Goal: Use online tool/utility: Utilize a website feature to perform a specific function

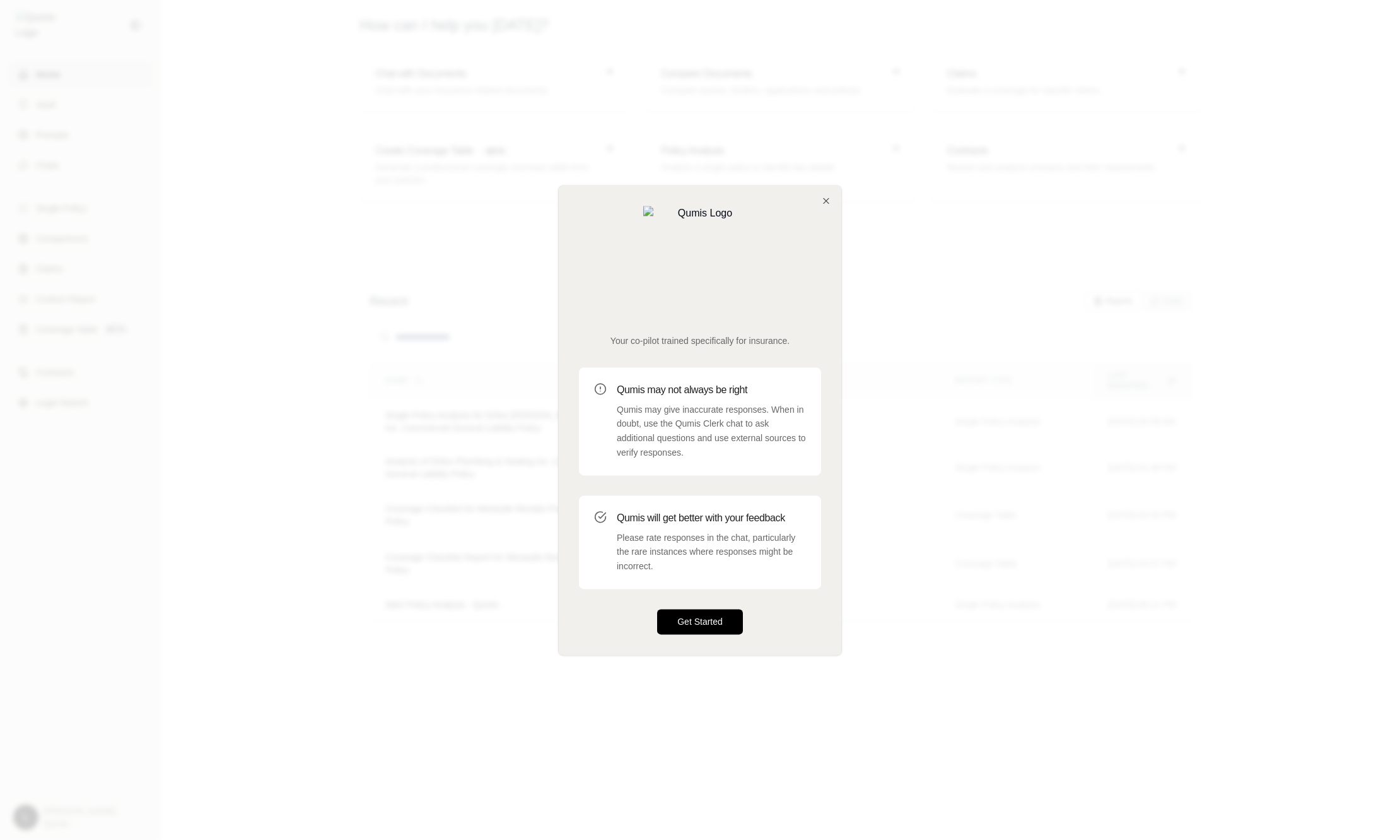
click at [727, 609] on button "Get Started" at bounding box center [700, 621] width 86 height 26
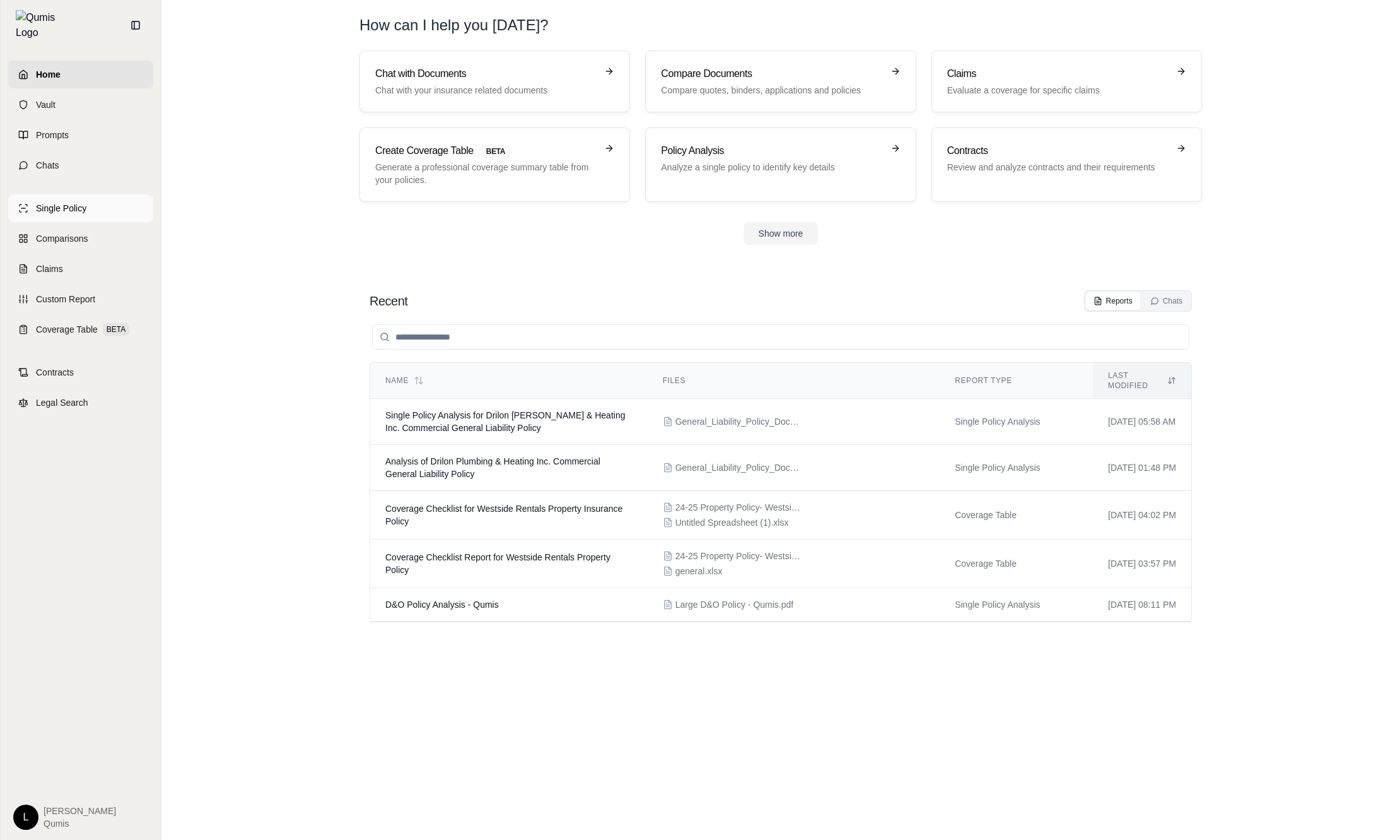
click at [111, 194] on link "Single Policy" at bounding box center [81, 208] width 145 height 28
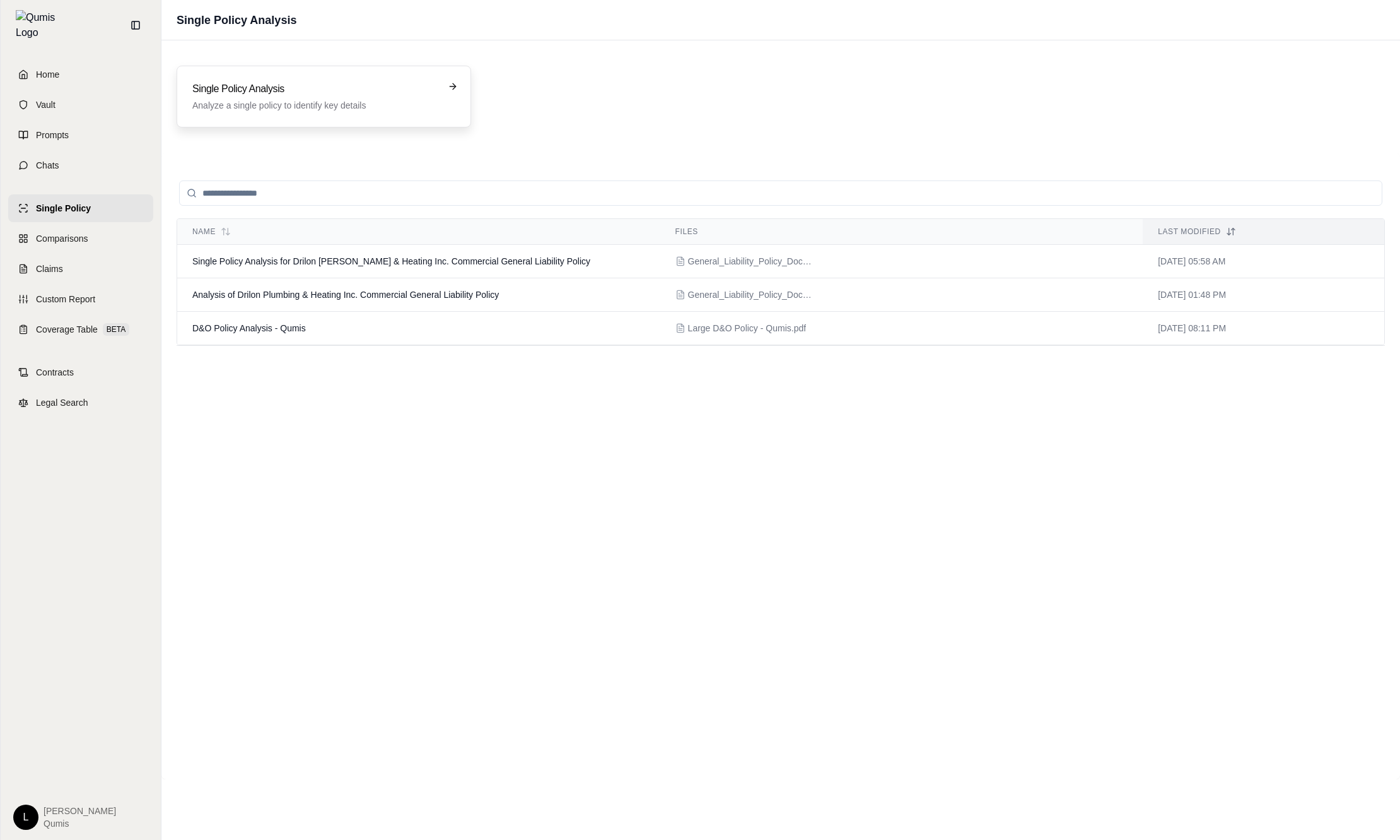
click at [355, 113] on div "Single Policy Analysis Analyze a single policy to identify key details" at bounding box center [324, 96] width 294 height 62
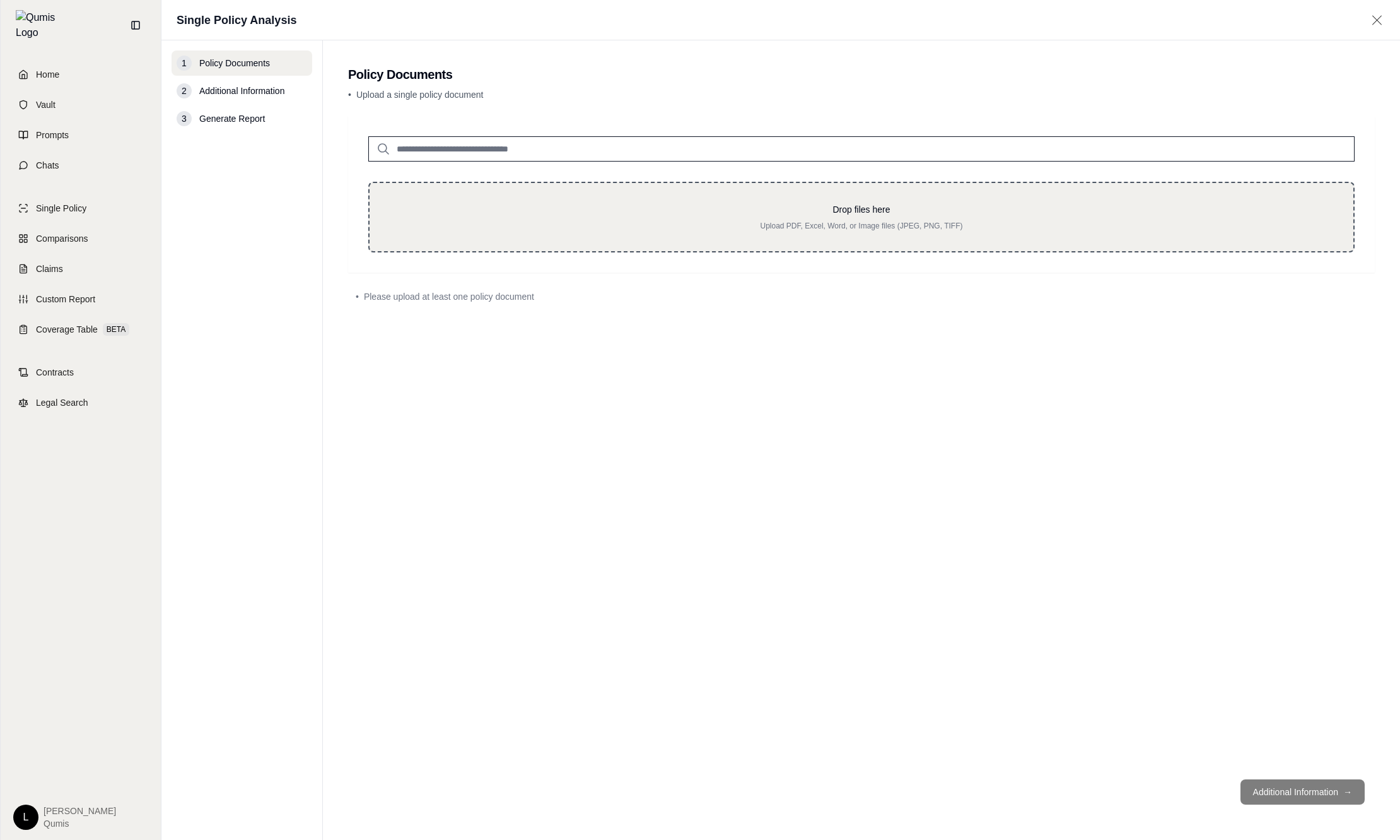
click at [672, 248] on div "Drop files here Upload PDF, Excel, Word, or Image files (JPEG, PNG, TIFF)" at bounding box center [861, 216] width 986 height 71
type input "**********"
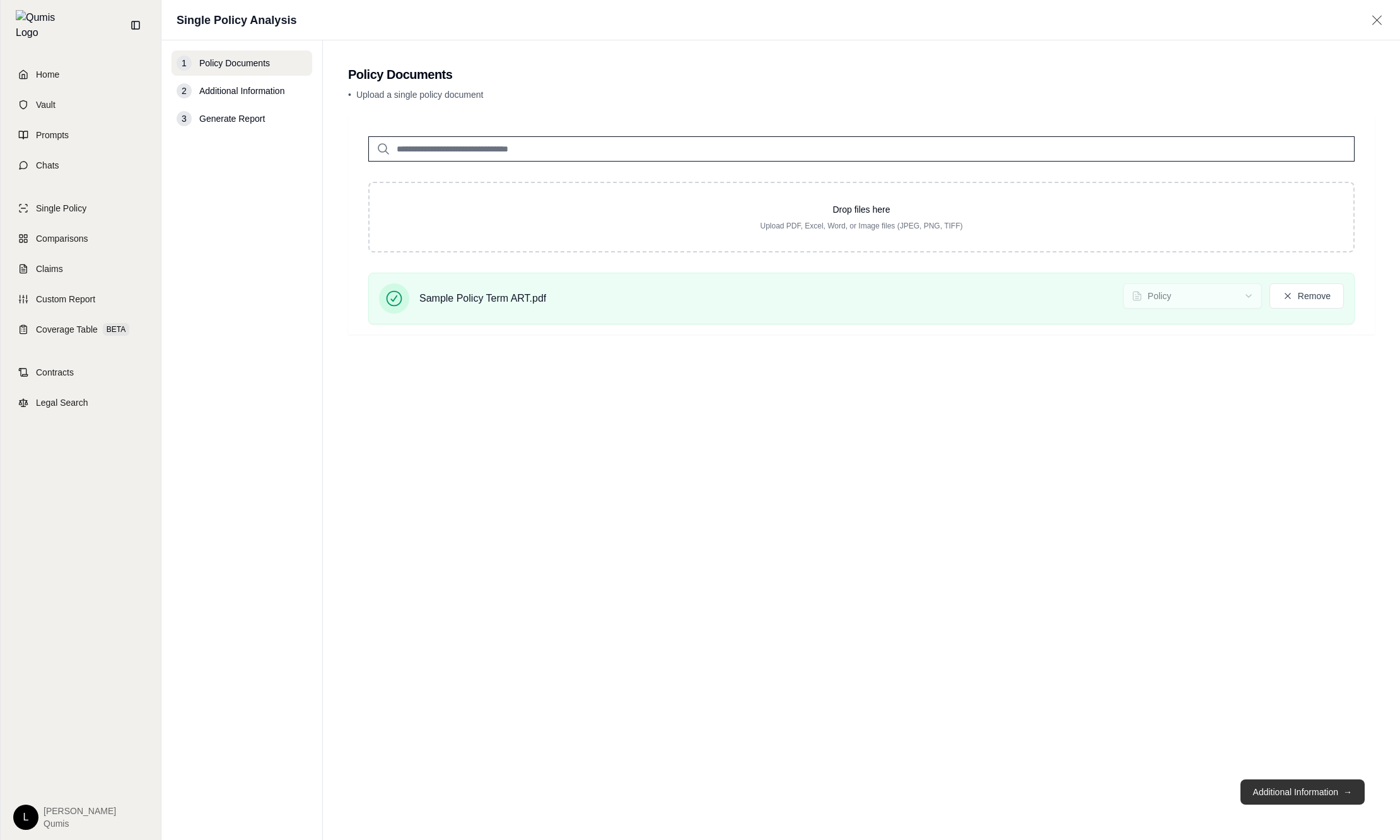
click at [1314, 798] on button "Additional Information →" at bounding box center [1303, 791] width 124 height 26
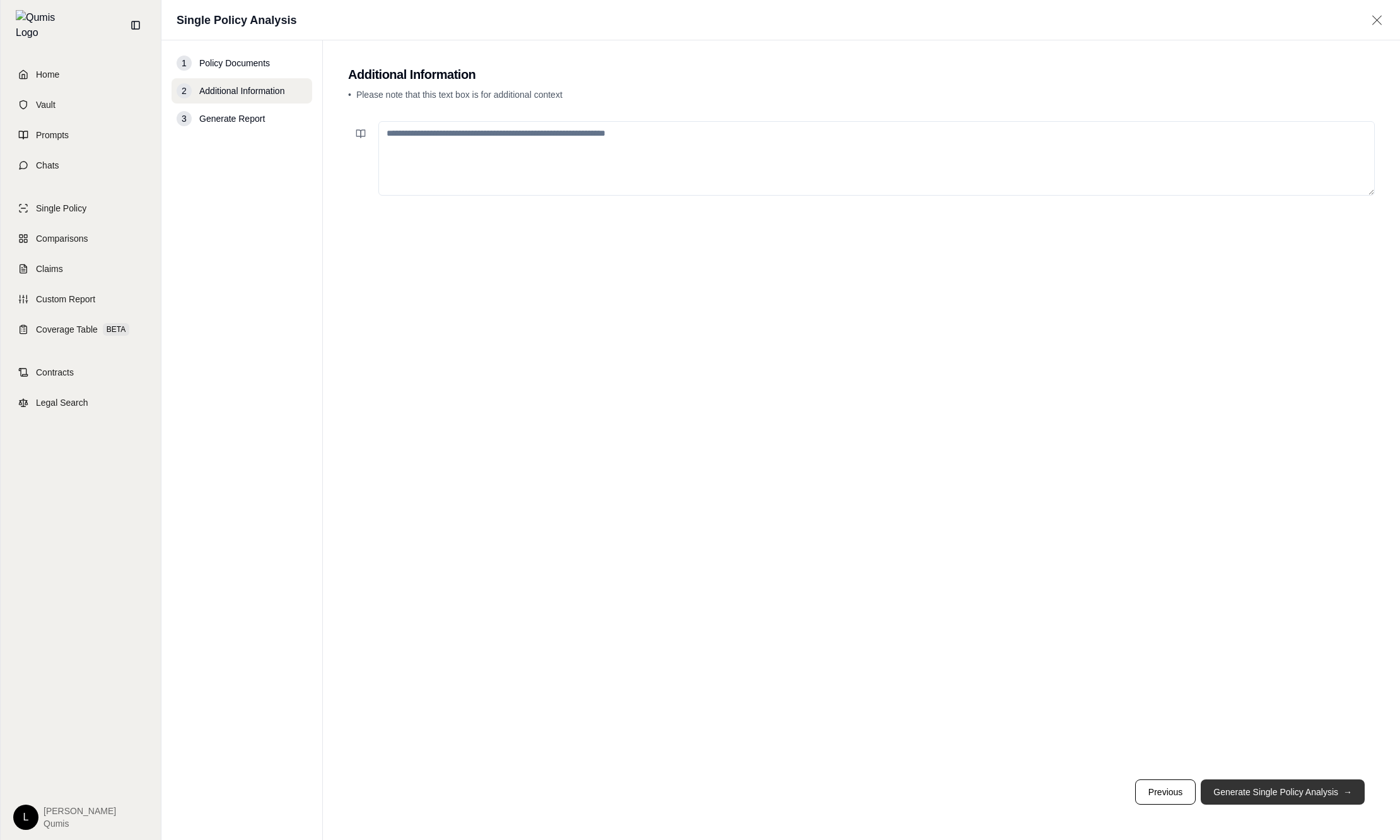
click at [1314, 797] on button "Generate Single Policy Analysis →" at bounding box center [1283, 791] width 164 height 26
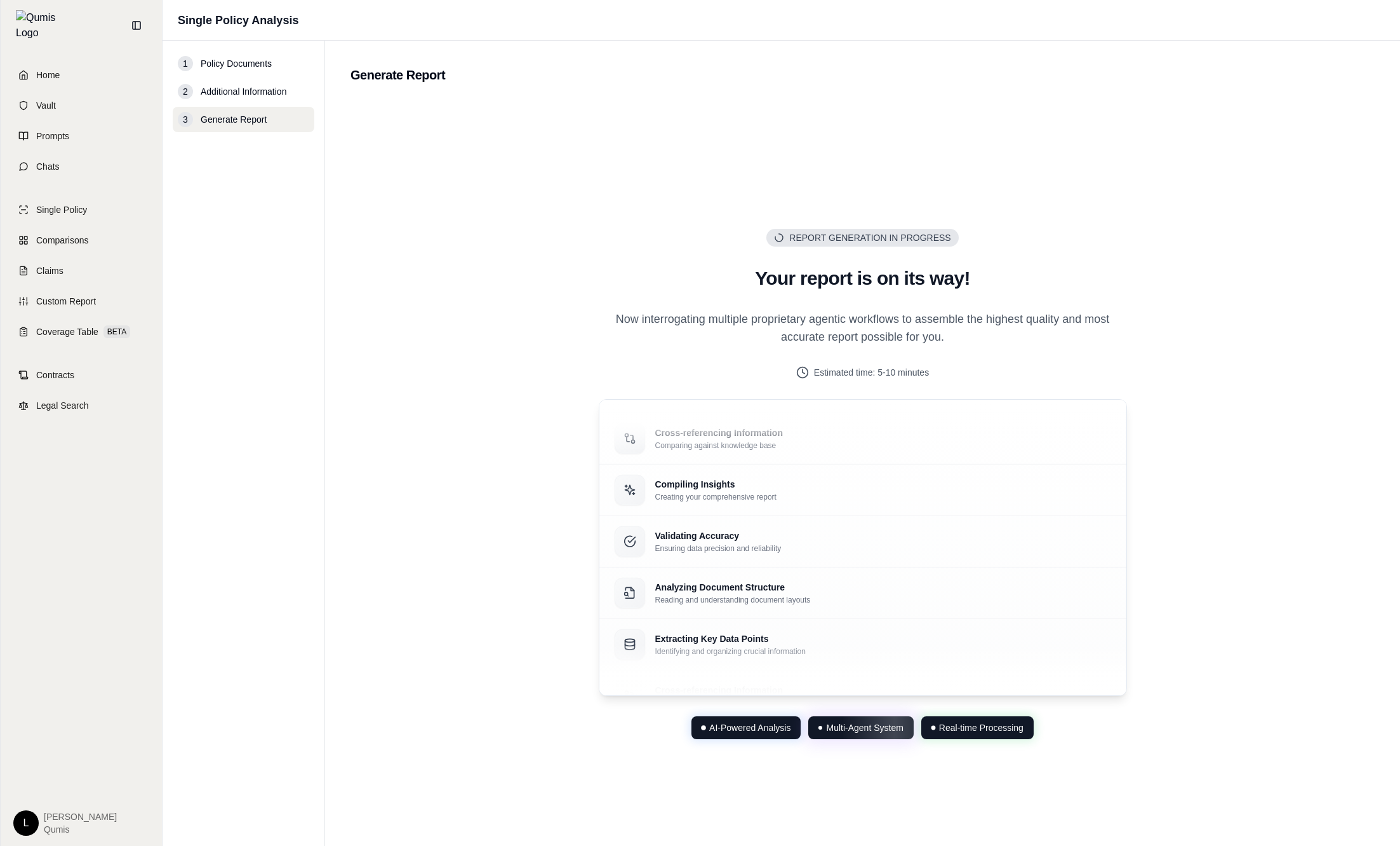
scroll to position [69, 0]
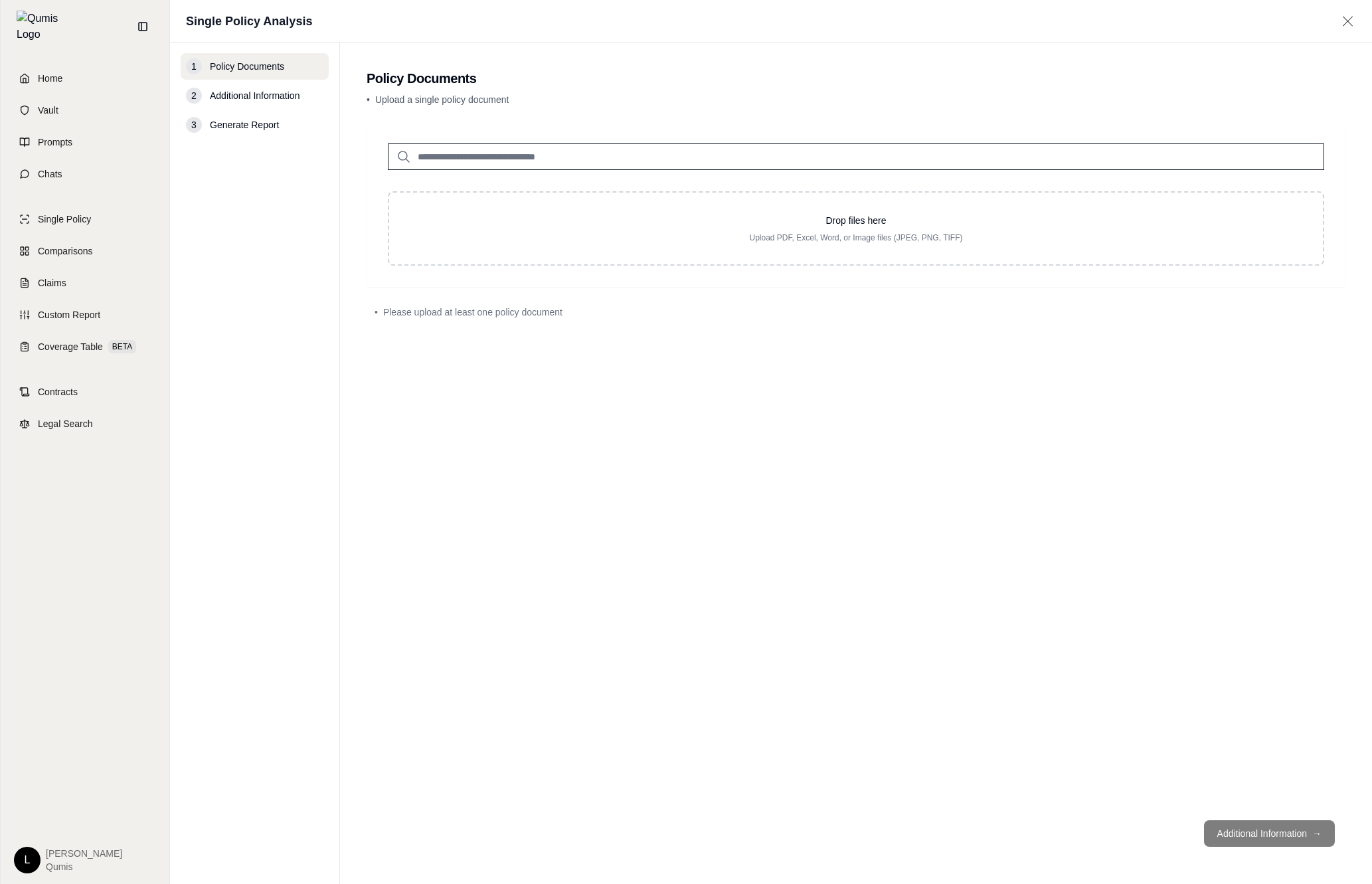
click at [412, 590] on div "Drop files here Upload PDF, Excel, Word, or Image files (JPEG, PNG, TIFF) • Ple…" at bounding box center [856, 465] width 979 height 687
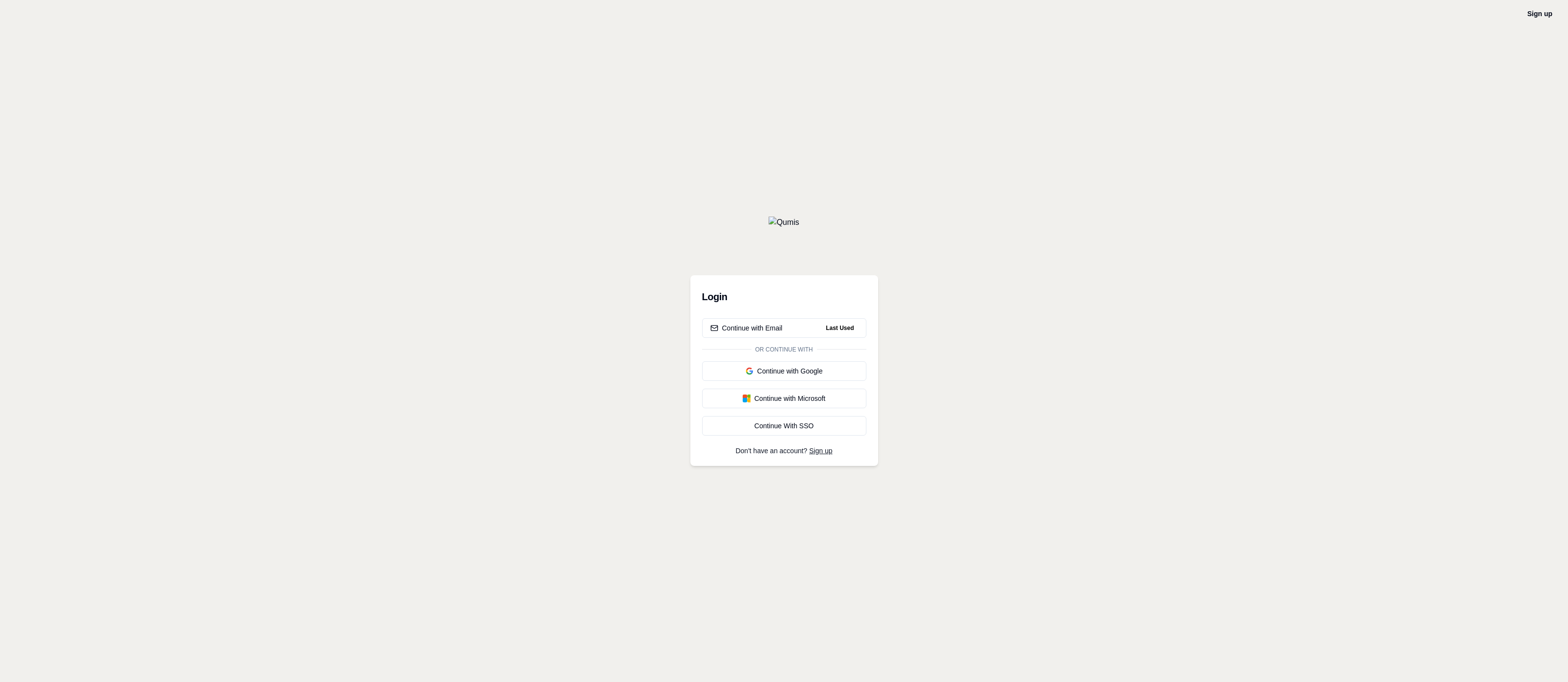
click at [830, 330] on span "Last Used" at bounding box center [840, 328] width 36 height 12
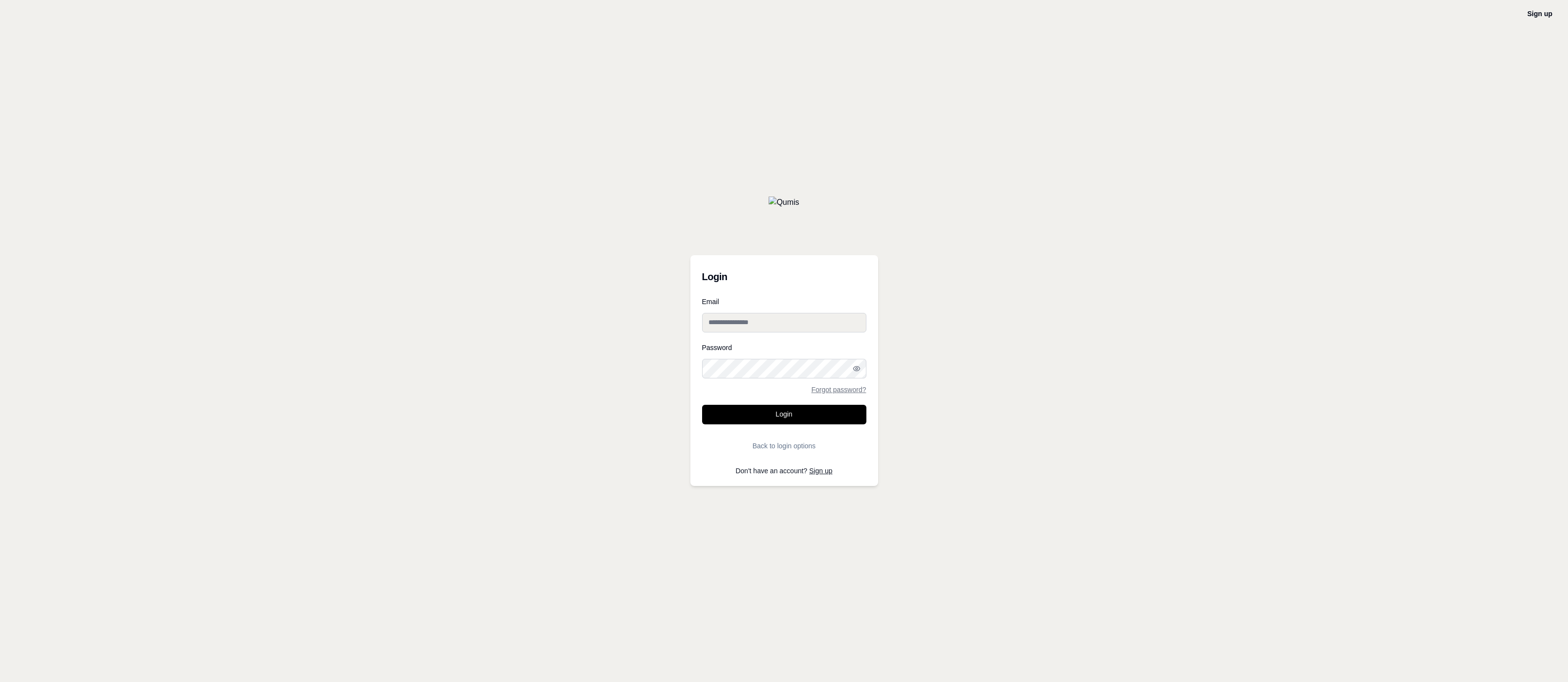
type input "**********"
click at [797, 404] on form "**********" at bounding box center [784, 377] width 164 height 158
click at [800, 414] on button "Login" at bounding box center [784, 415] width 164 height 20
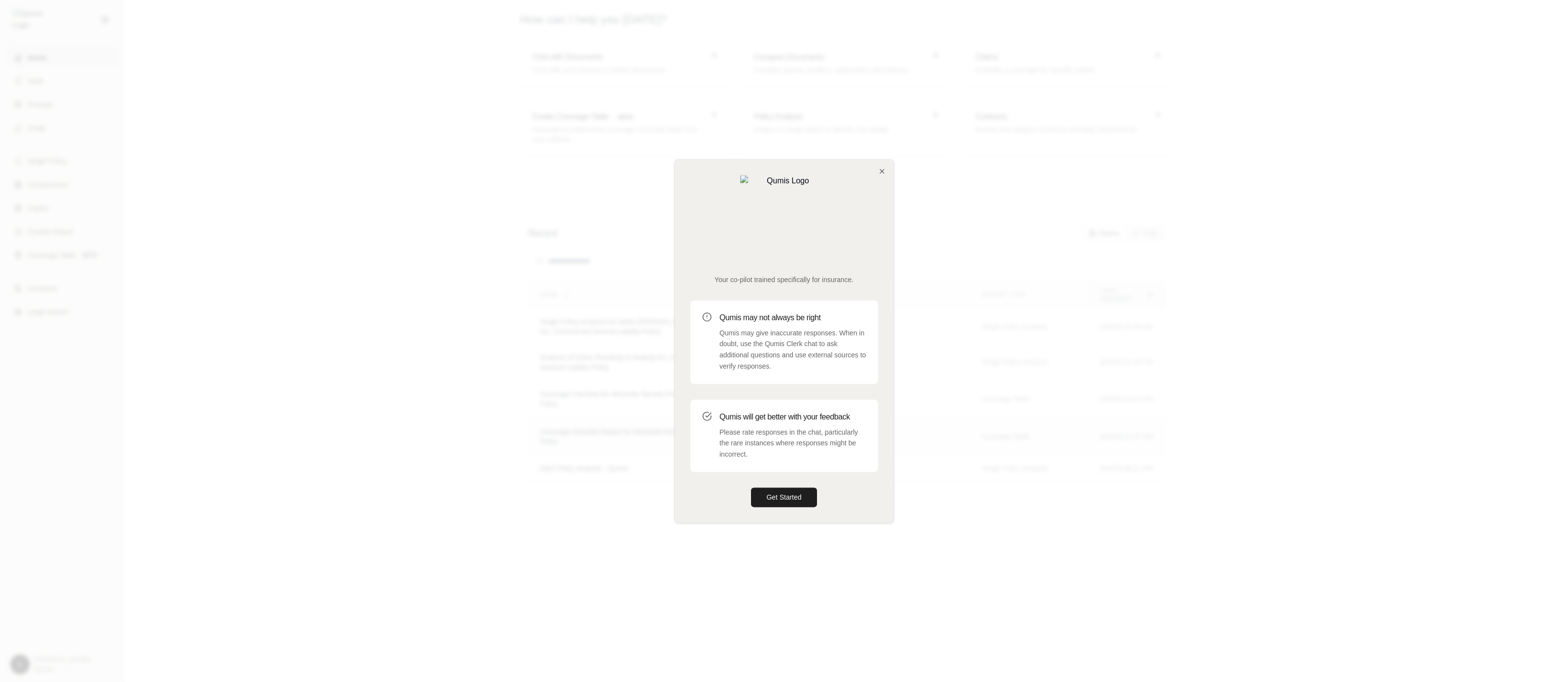
click at [541, 419] on div at bounding box center [784, 341] width 1568 height 682
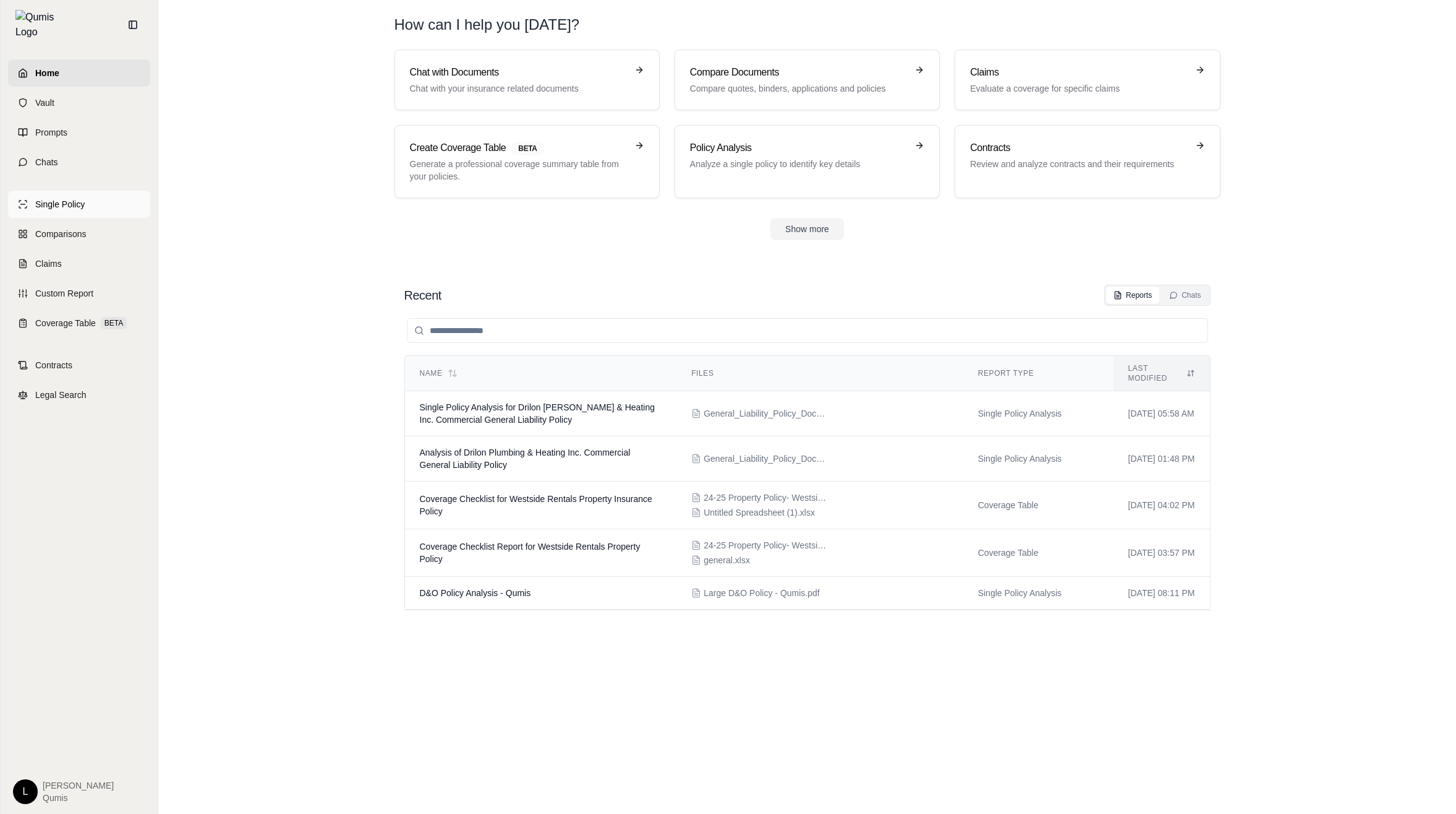
click at [95, 197] on link "Single Policy" at bounding box center [79, 204] width 142 height 28
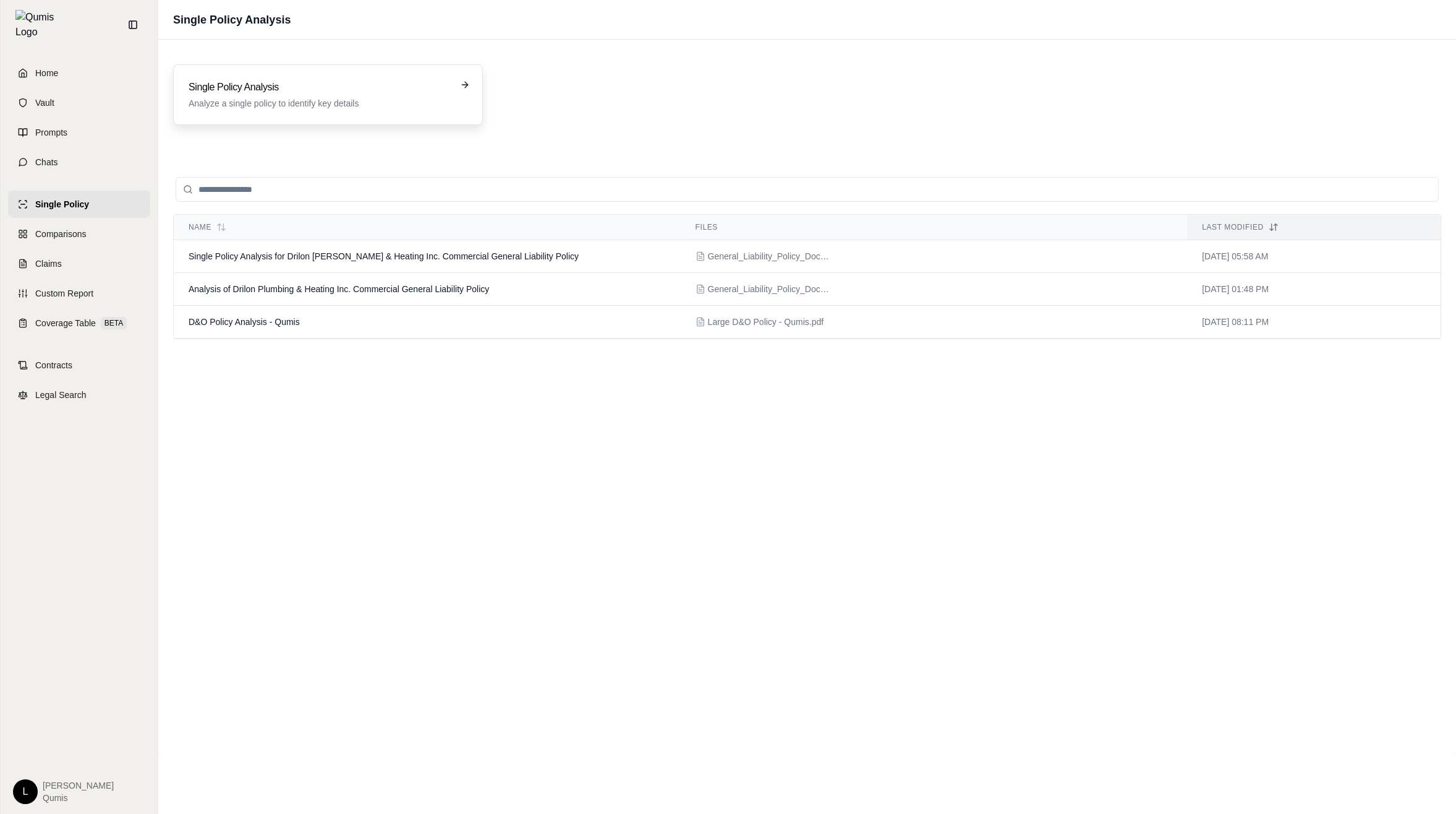
click at [346, 85] on h3 "Single Policy Analysis" at bounding box center [320, 88] width 262 height 15
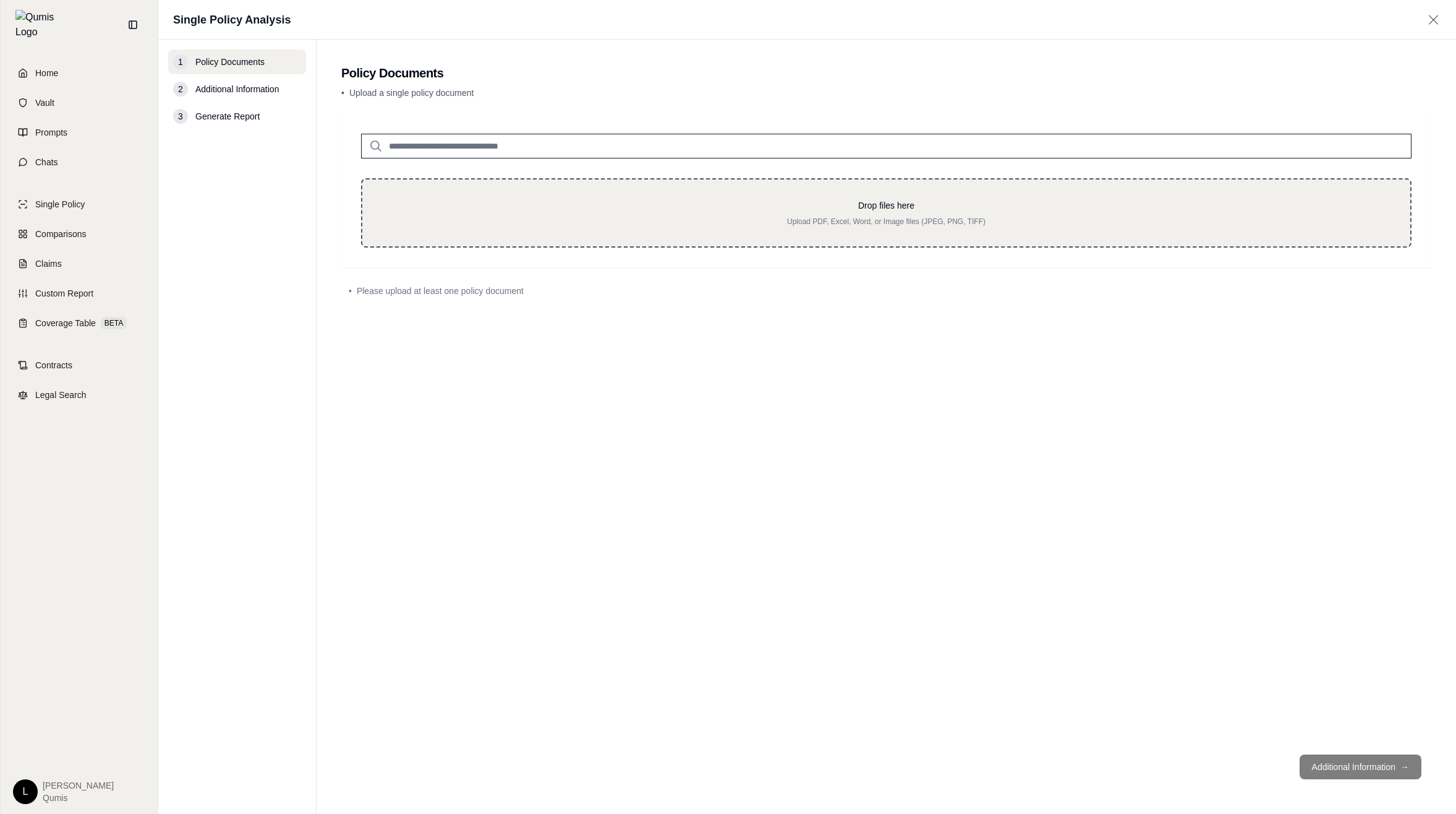
click at [697, 207] on p "Drop files here" at bounding box center [886, 205] width 1009 height 13
type input "**********"
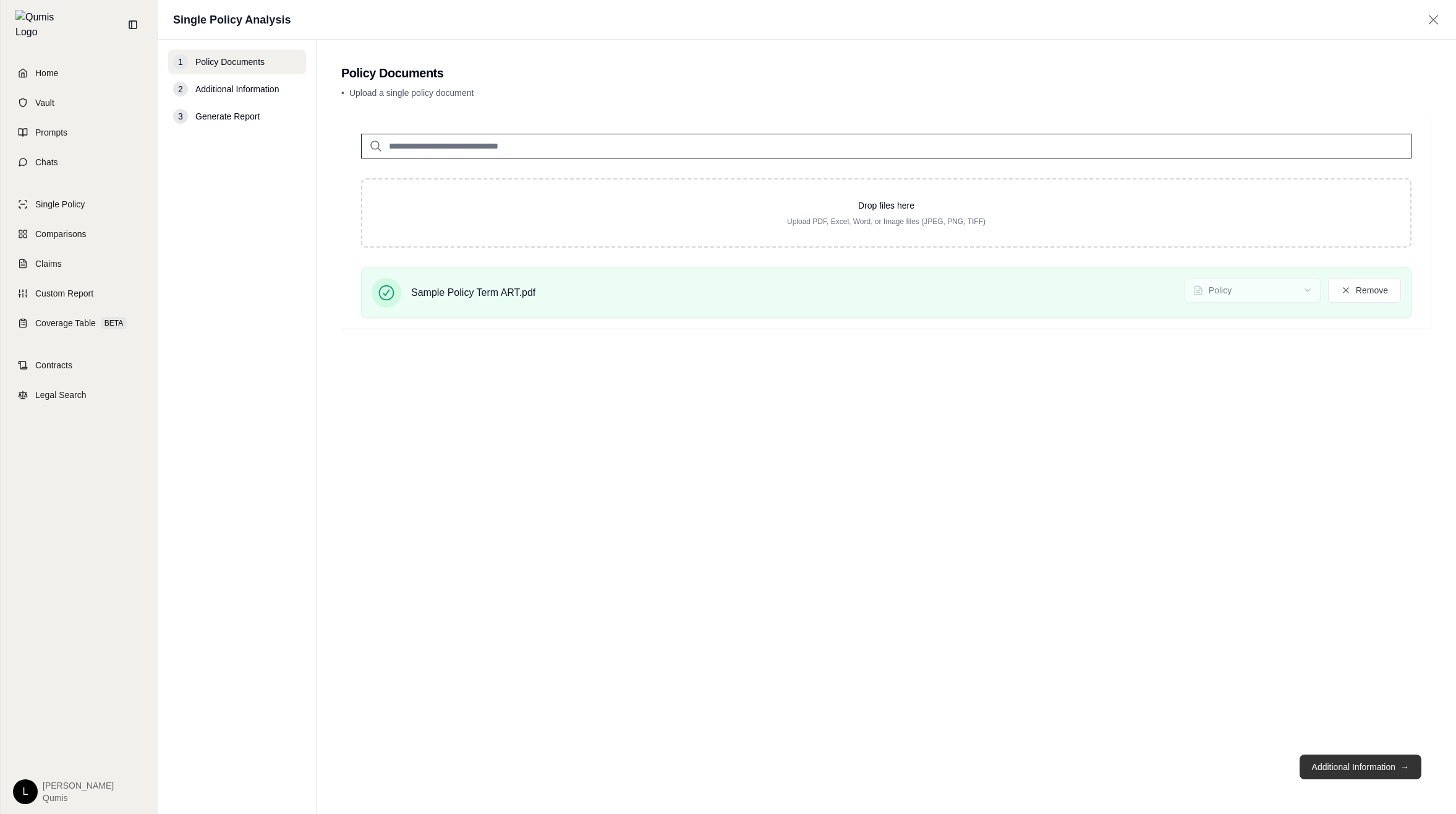
click at [1364, 770] on button "Additional Information →" at bounding box center [1361, 766] width 122 height 25
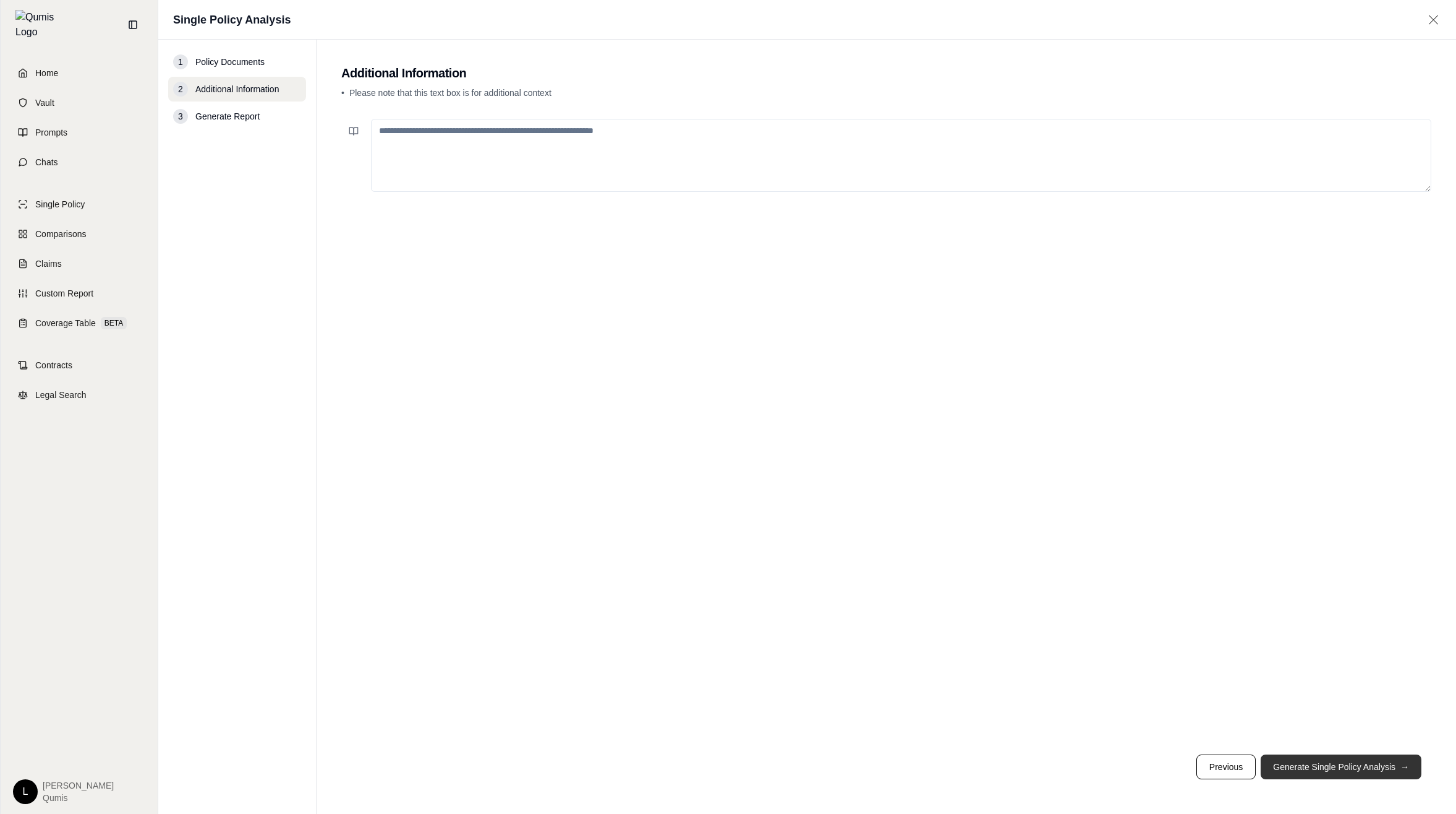
click at [1364, 766] on button "Generate Single Policy Analysis →" at bounding box center [1341, 766] width 161 height 25
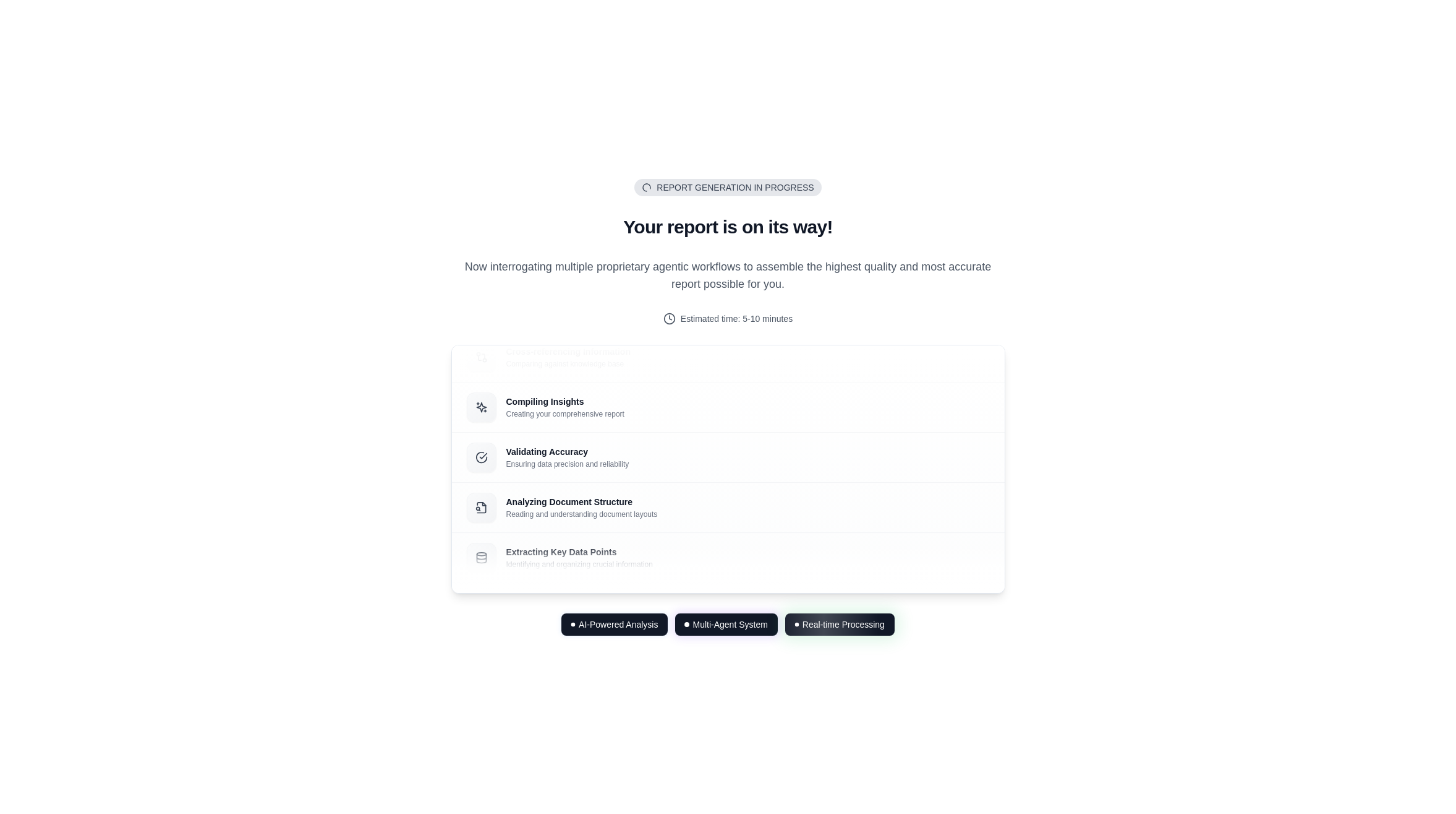
click at [1252, 570] on div "Report Generation in Progress Generating... Your report is on its way! Now inte…" at bounding box center [728, 407] width 1456 height 814
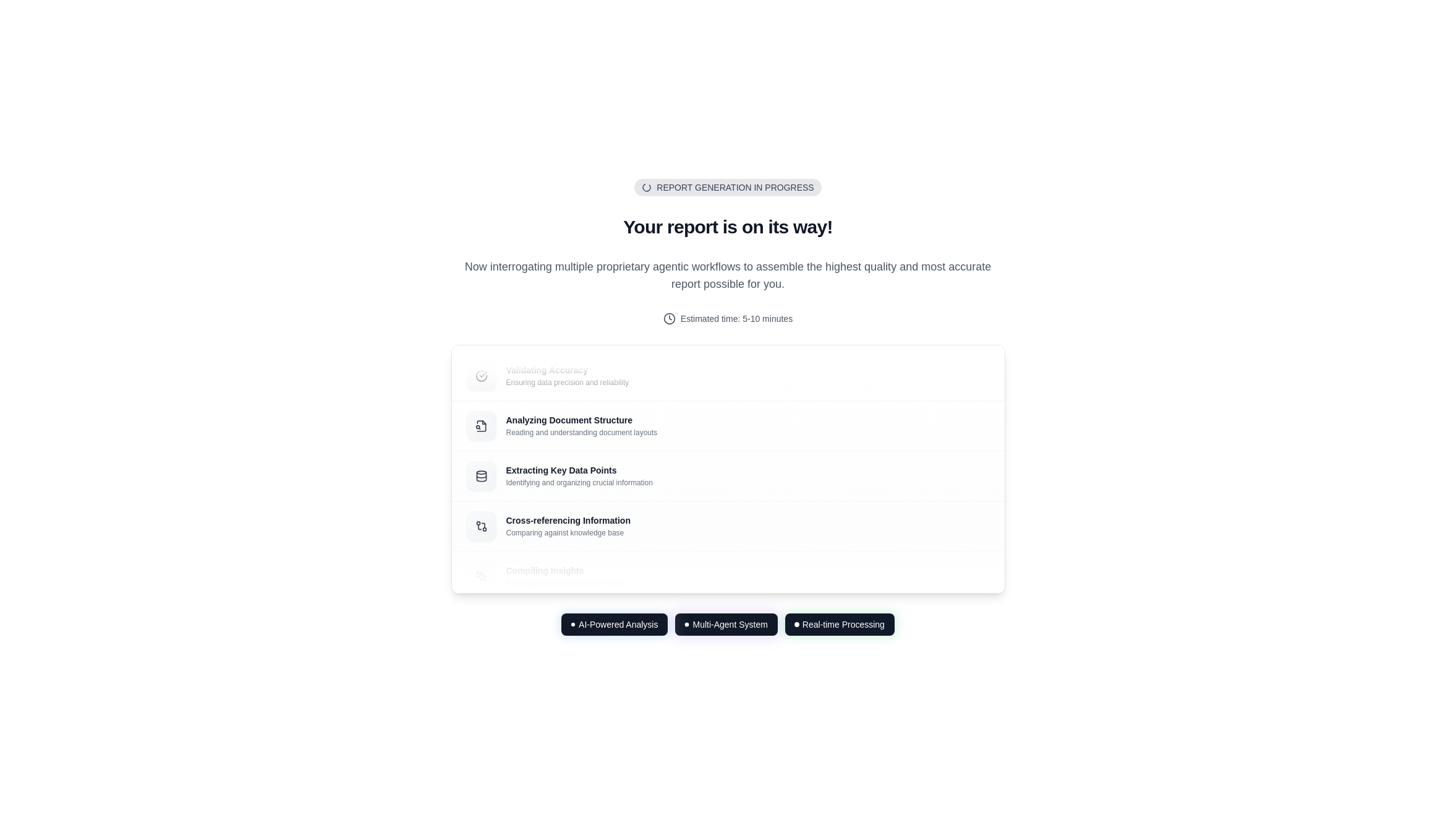
click at [235, 463] on div "Report Generation in Progress Generating... Your report is on its way! Now inte…" at bounding box center [728, 407] width 1456 height 814
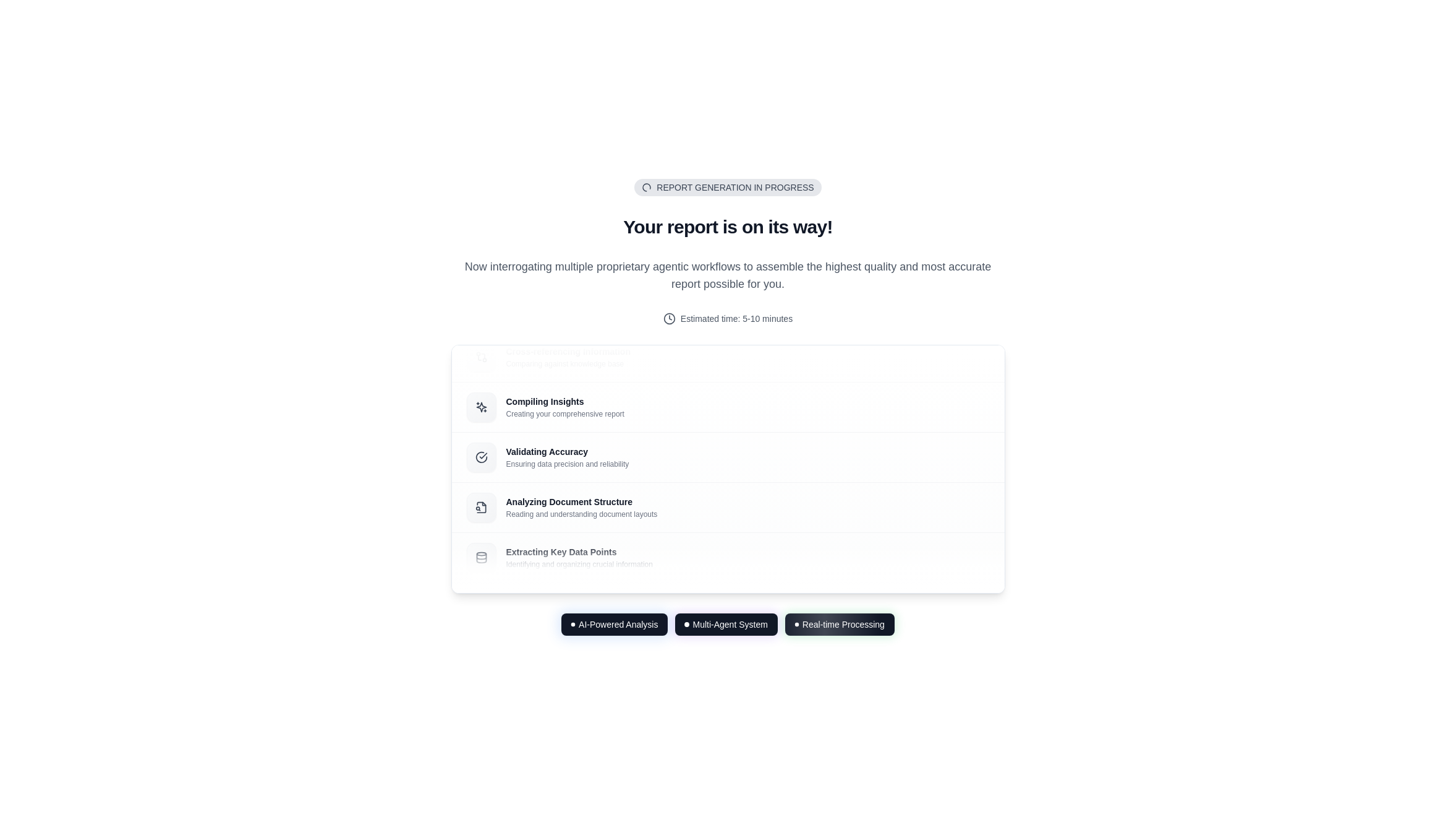
click at [1222, 458] on div "Report Generation in Progress Generating... Your report is on its way! Now inte…" at bounding box center [728, 407] width 1456 height 814
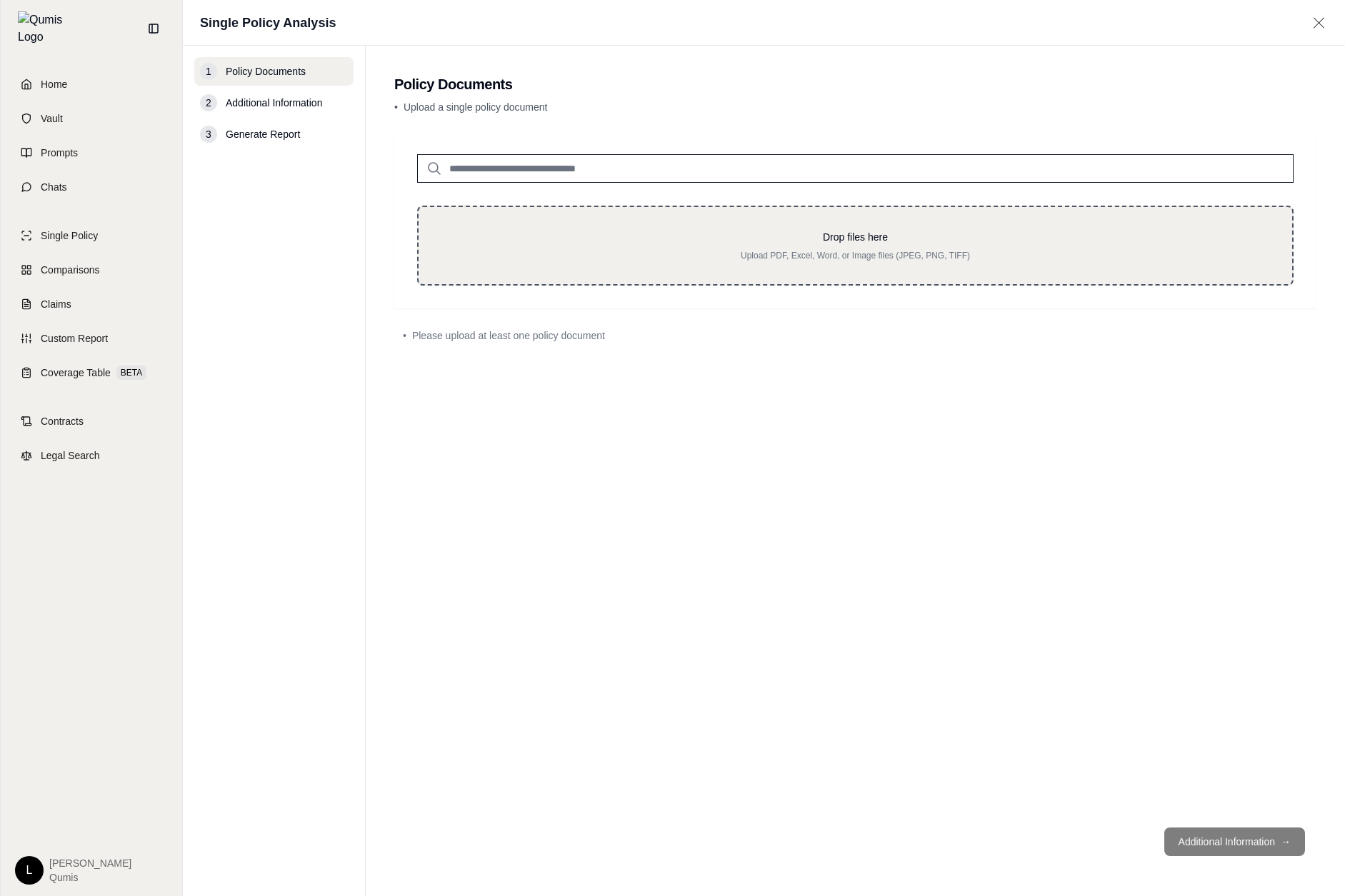
click at [869, 278] on div "Drop files here Upload PDF, Excel, Word, or Image files (JPEG, PNG, TIFF)" at bounding box center [855, 245] width 876 height 80
type input "**********"
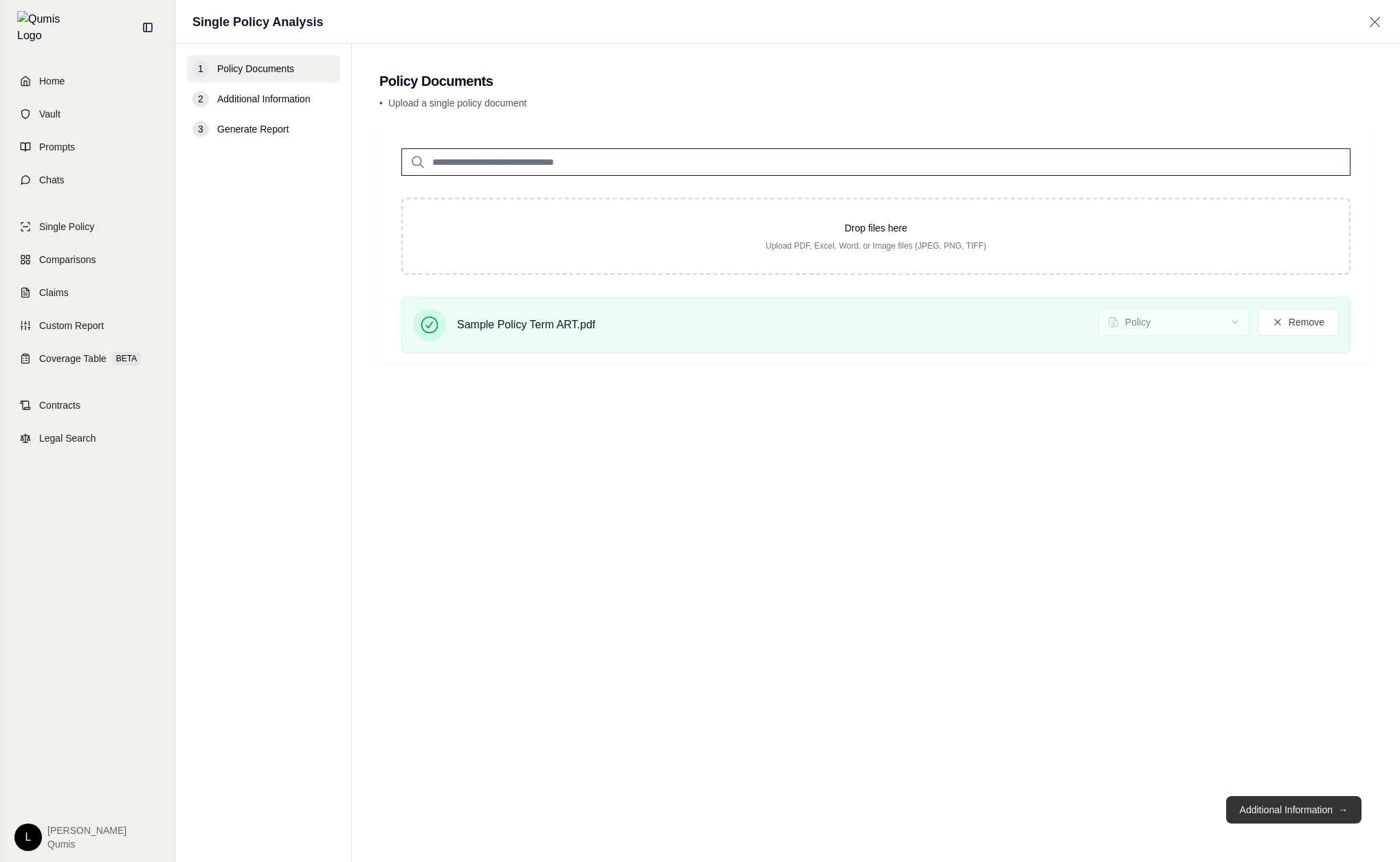
click at [1293, 815] on button "Additional Information →" at bounding box center [1293, 810] width 135 height 28
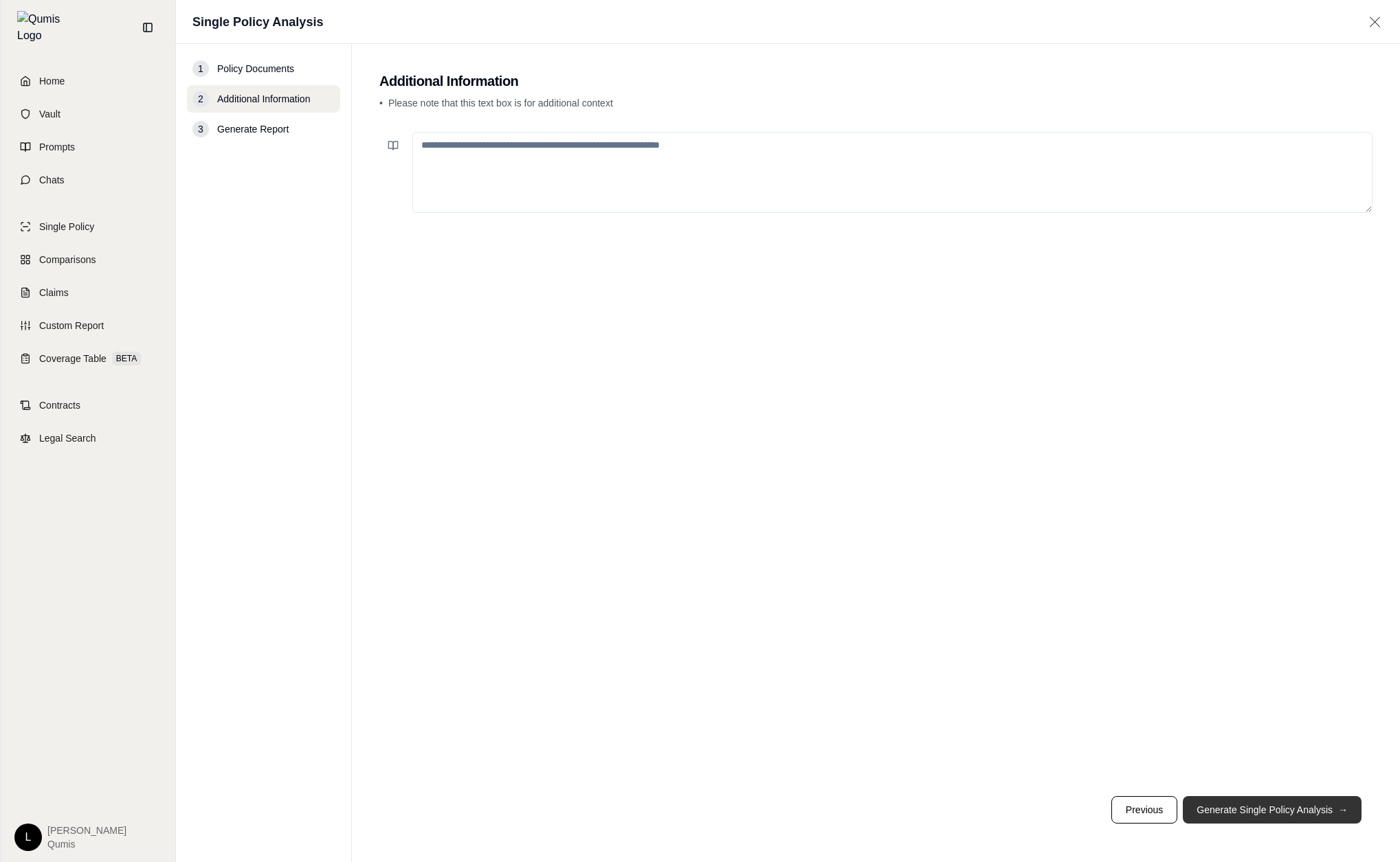
click at [1293, 815] on button "Generate Single Policy Analysis →" at bounding box center [1272, 810] width 179 height 28
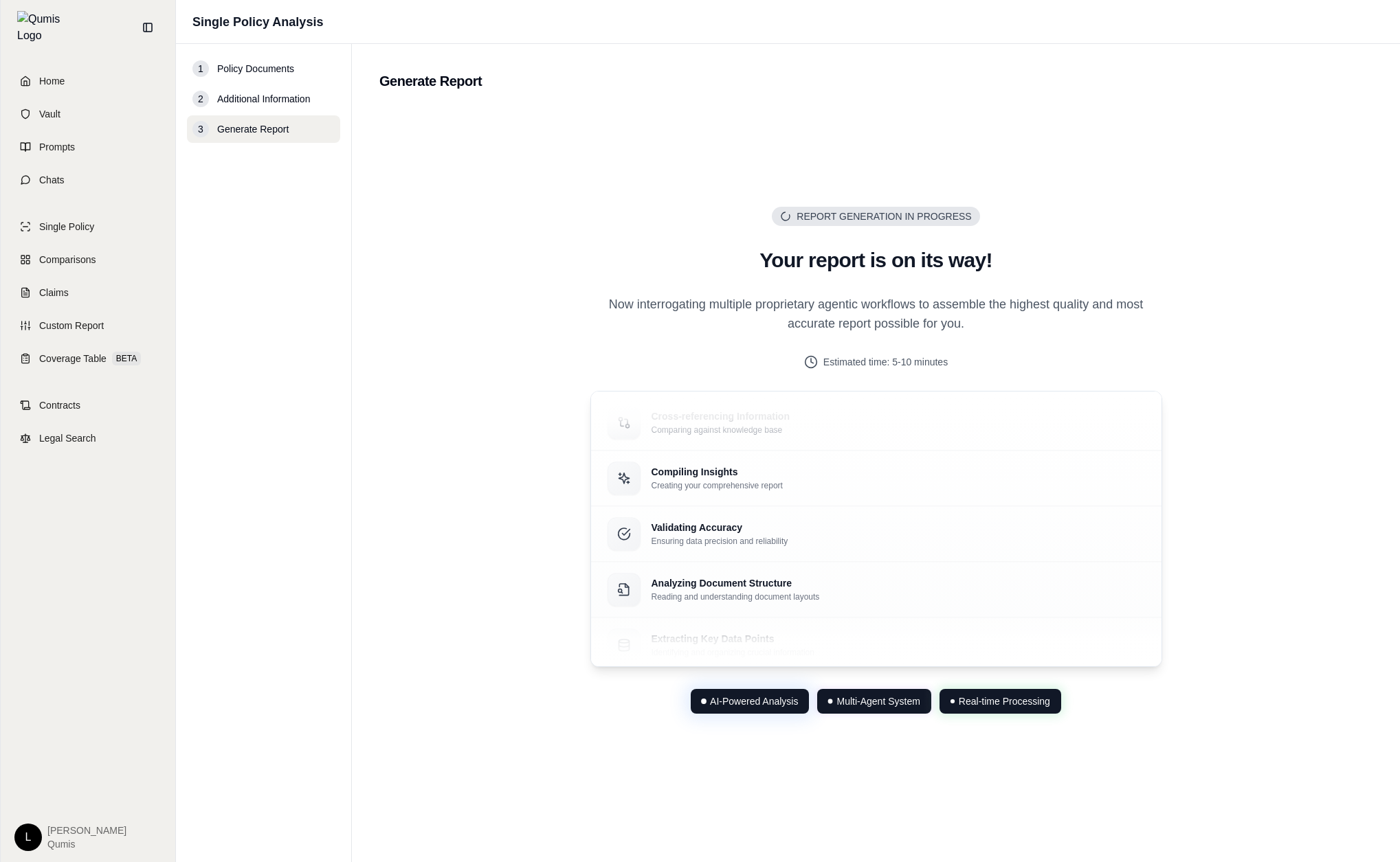
click at [210, 364] on div "1 Policy Documents 2 Additional Information 3 Generate Report" at bounding box center [263, 452] width 153 height 796
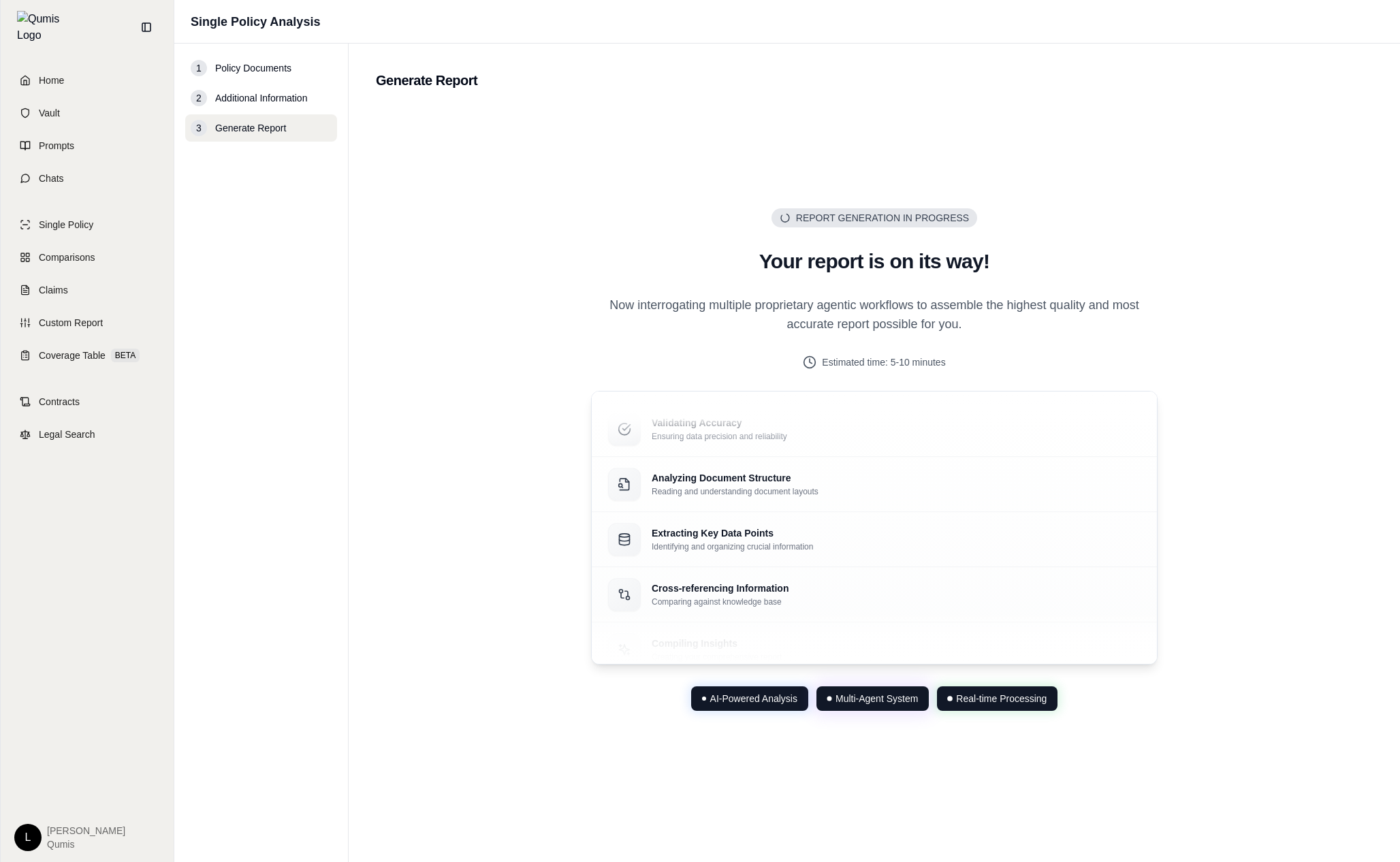
click at [1002, 793] on div "Report Generation in Progress Generating... Your report is on its way! Now inte…" at bounding box center [874, 459] width 997 height 707
